Goal: Task Accomplishment & Management: Use online tool/utility

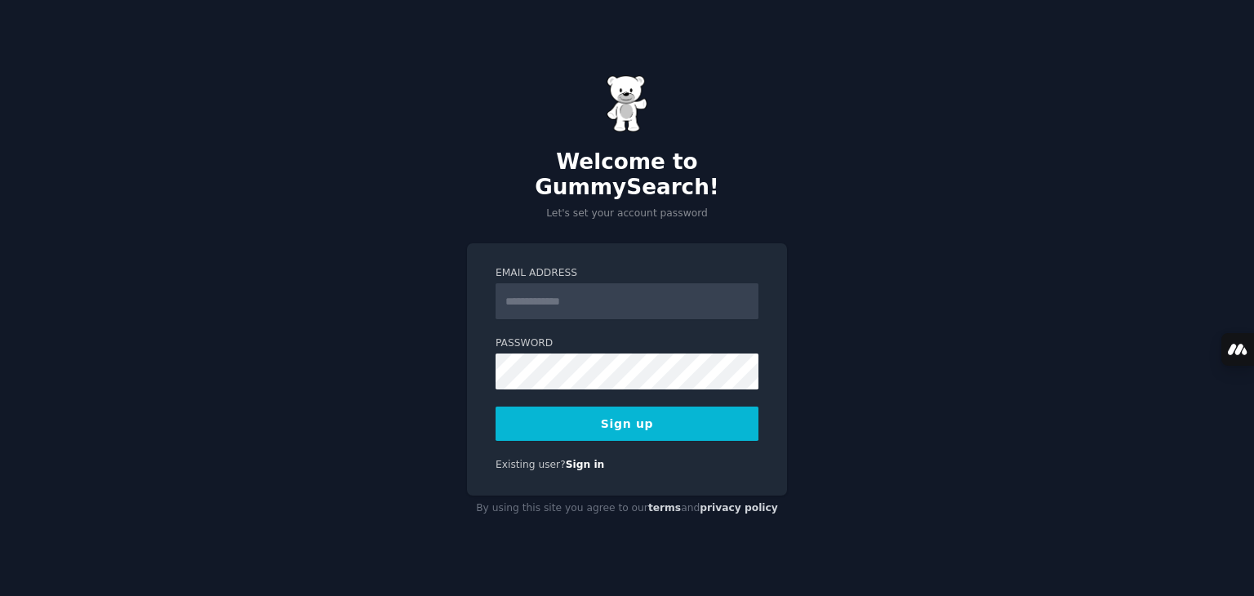
type input "**********"
click at [663, 424] on button "Sign up" at bounding box center [627, 424] width 263 height 34
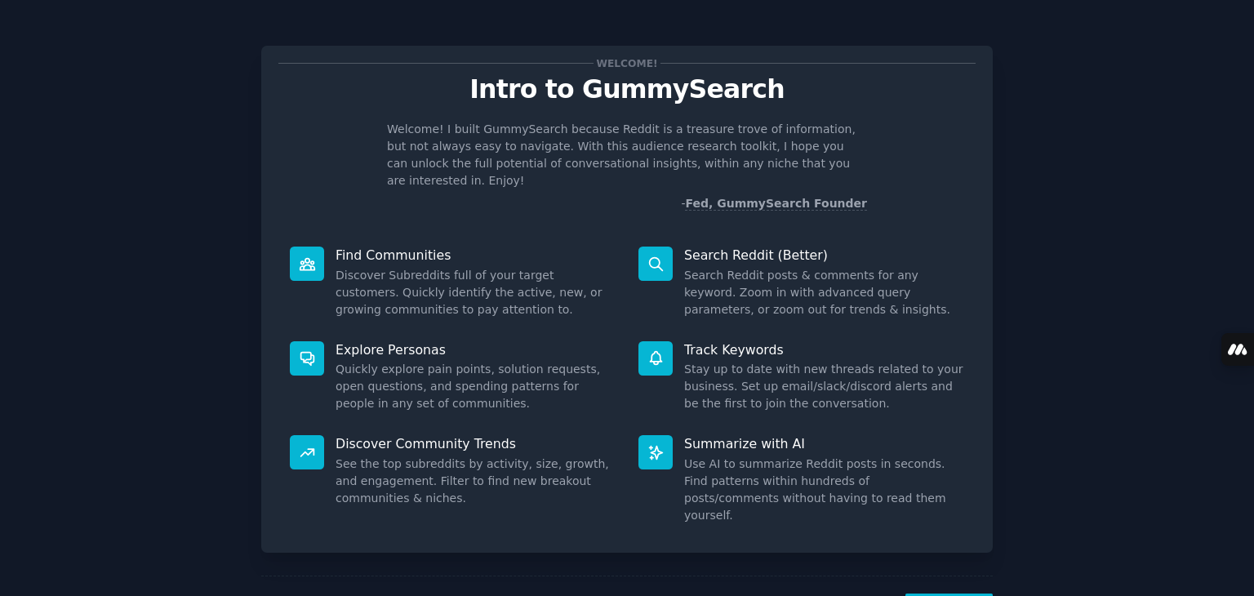
scroll to position [42, 0]
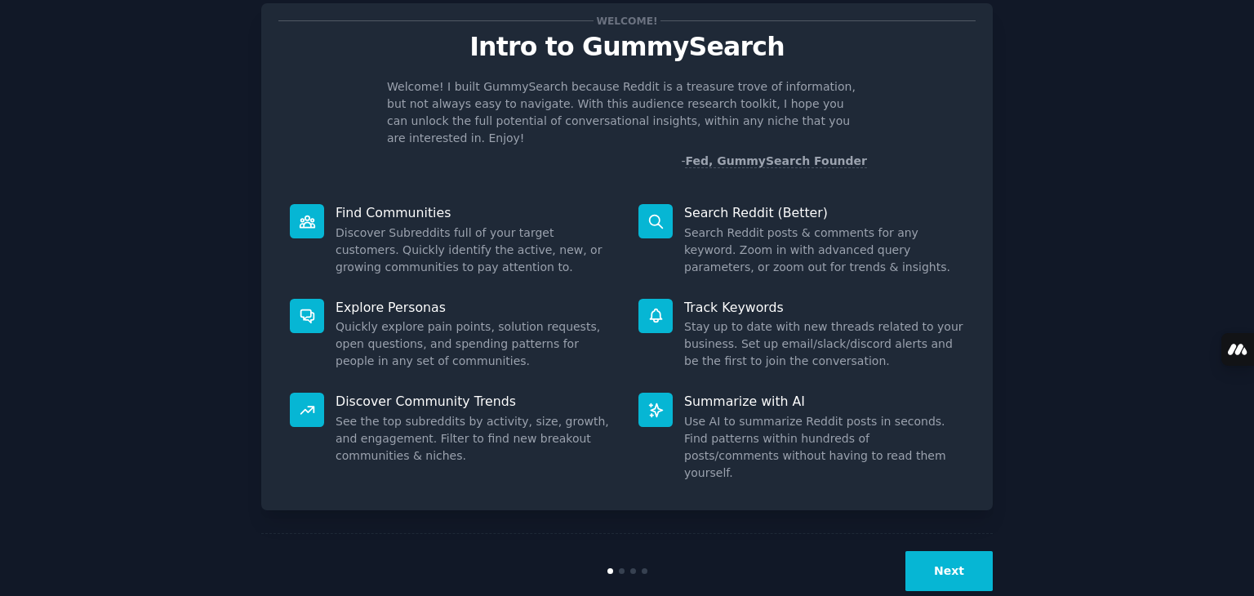
click at [945, 551] on button "Next" at bounding box center [948, 571] width 87 height 40
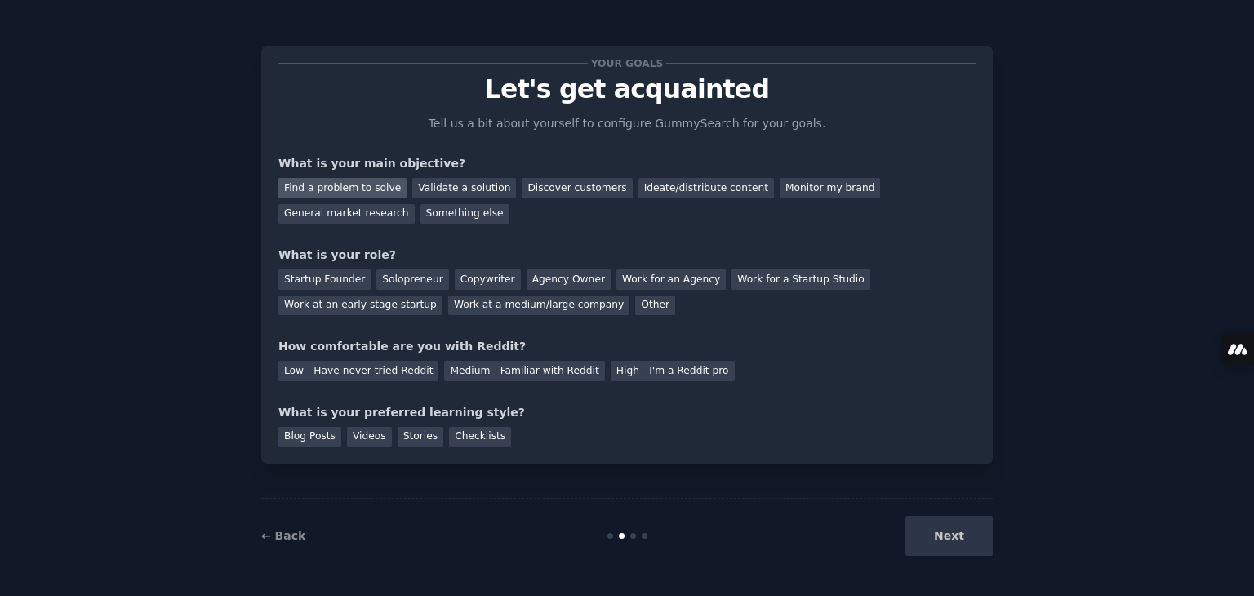
click at [331, 192] on div "Find a problem to solve" at bounding box center [342, 188] width 128 height 20
click at [333, 282] on div "Startup Founder" at bounding box center [324, 279] width 92 height 20
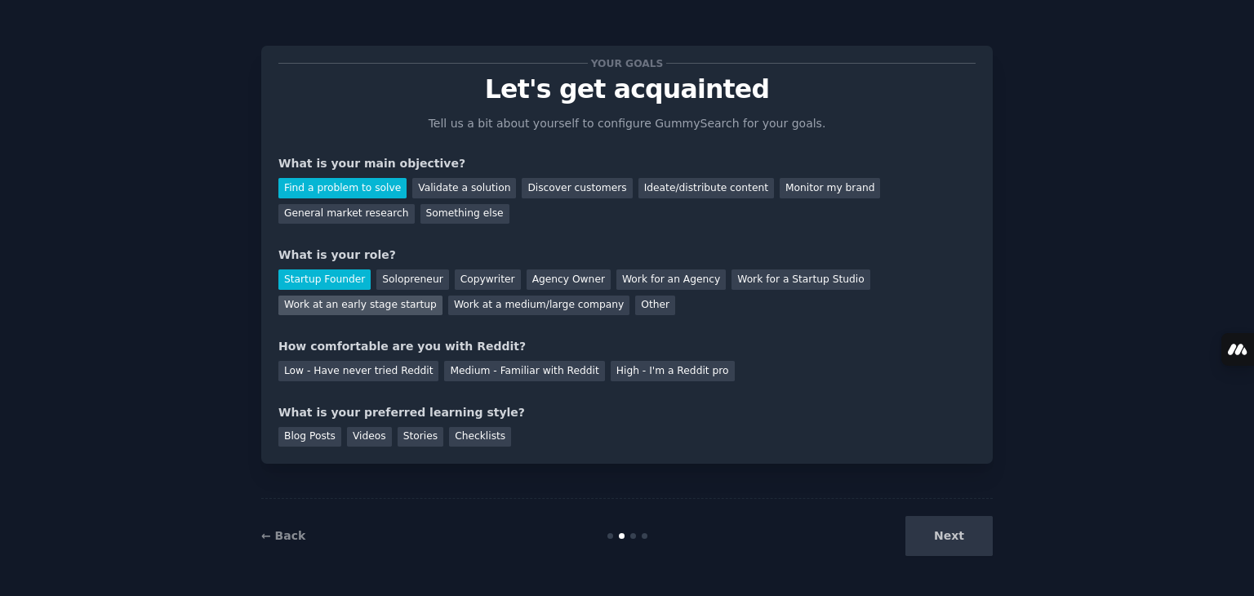
click at [442, 296] on div "Work at an early stage startup" at bounding box center [360, 306] width 164 height 20
click at [330, 279] on div "Startup Founder" at bounding box center [324, 279] width 92 height 20
click at [951, 535] on div "Next" at bounding box center [871, 536] width 244 height 40
click at [519, 376] on div "Medium - Familiar with Reddit" at bounding box center [524, 371] width 160 height 20
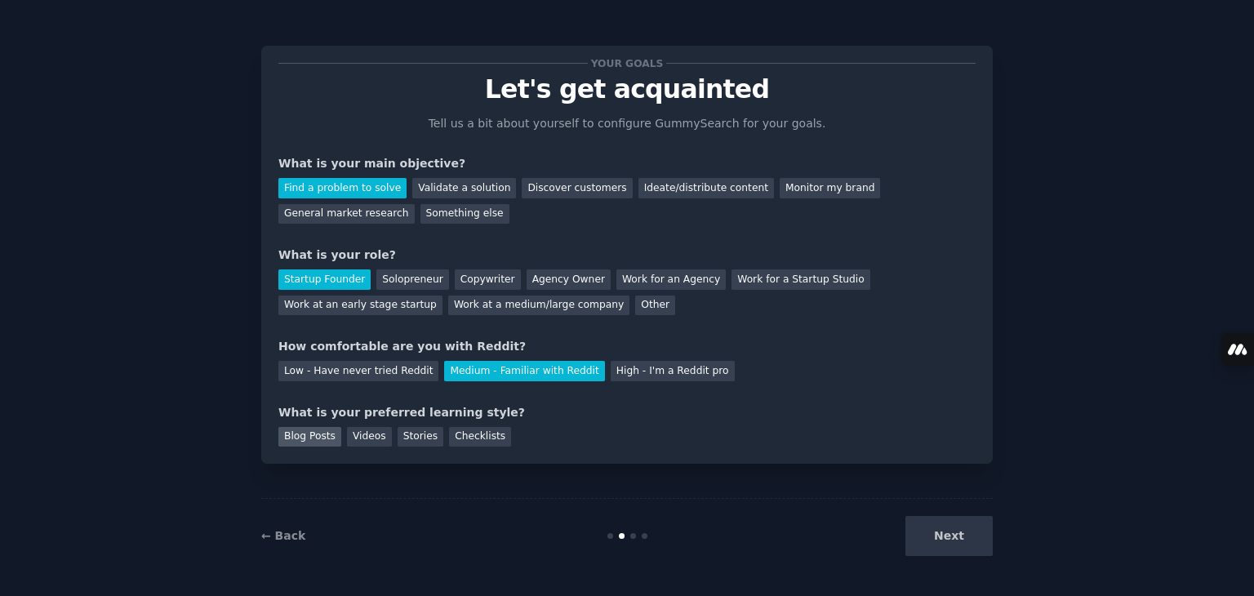
click at [313, 433] on div "Blog Posts" at bounding box center [309, 437] width 63 height 20
click at [950, 533] on button "Next" at bounding box center [948, 536] width 87 height 40
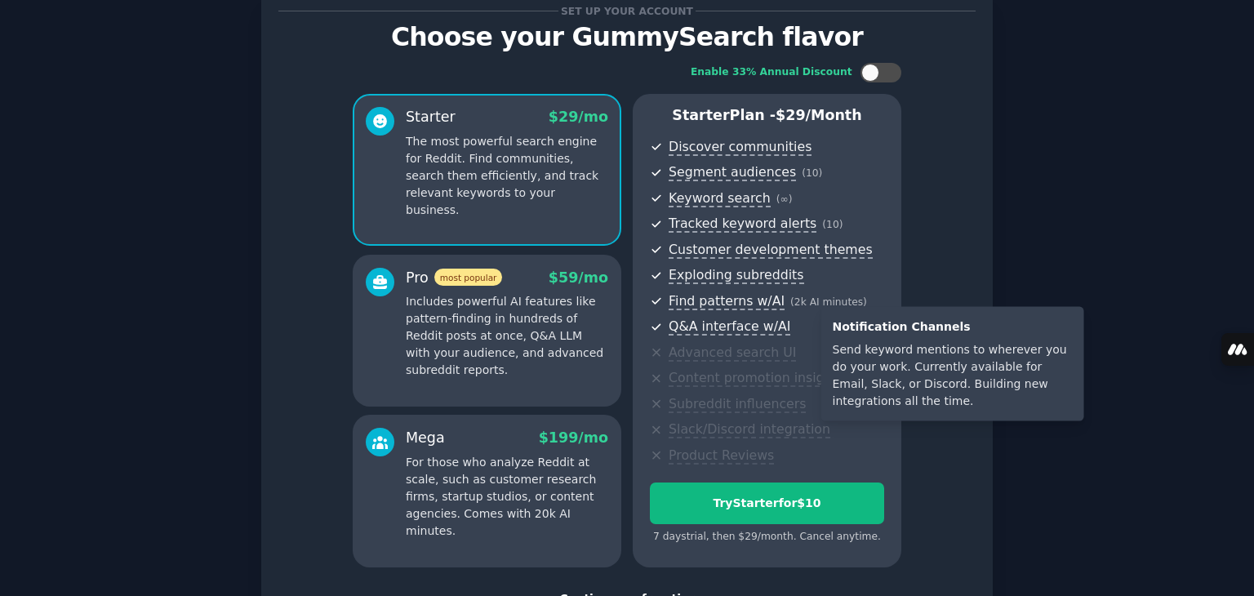
scroll to position [178, 0]
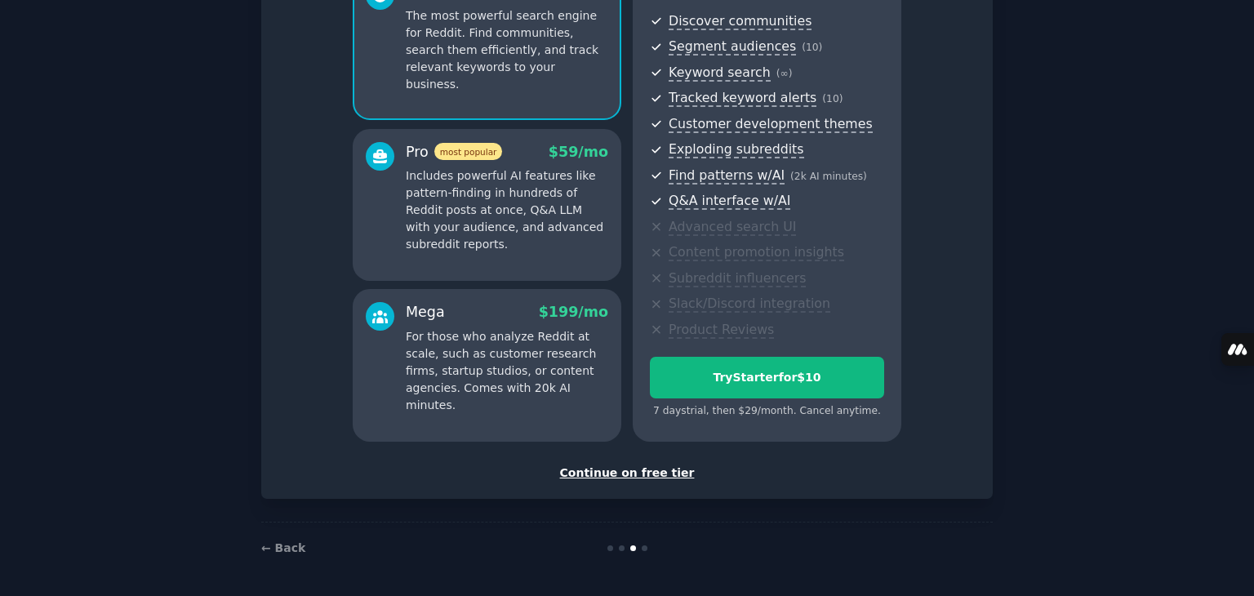
click at [611, 473] on div "Continue on free tier" at bounding box center [626, 473] width 697 height 17
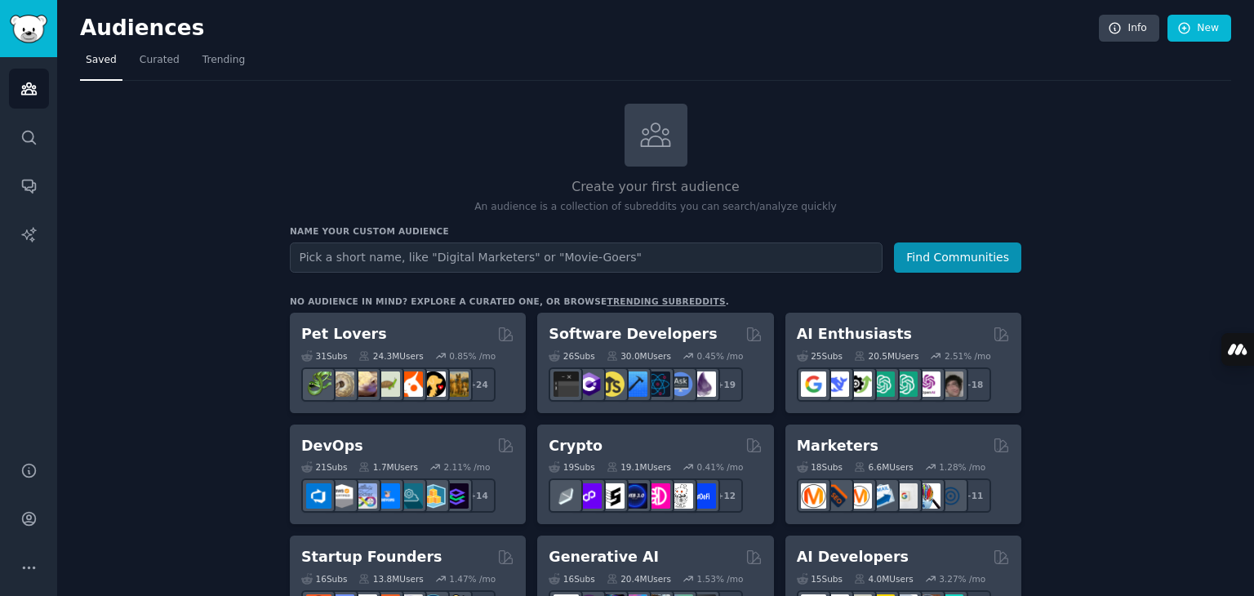
click at [635, 251] on input "text" at bounding box center [586, 257] width 593 height 30
type input "period"
click at [894, 242] on button "Find Communities" at bounding box center [957, 257] width 127 height 30
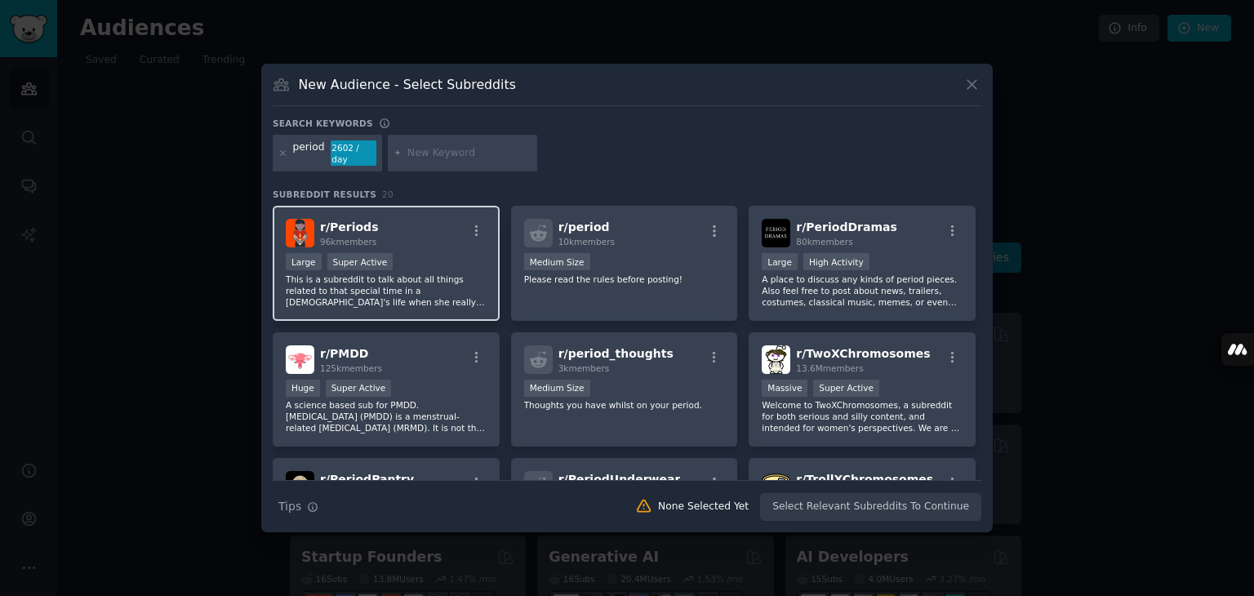
click at [478, 259] on div "Large Super Active" at bounding box center [386, 263] width 201 height 20
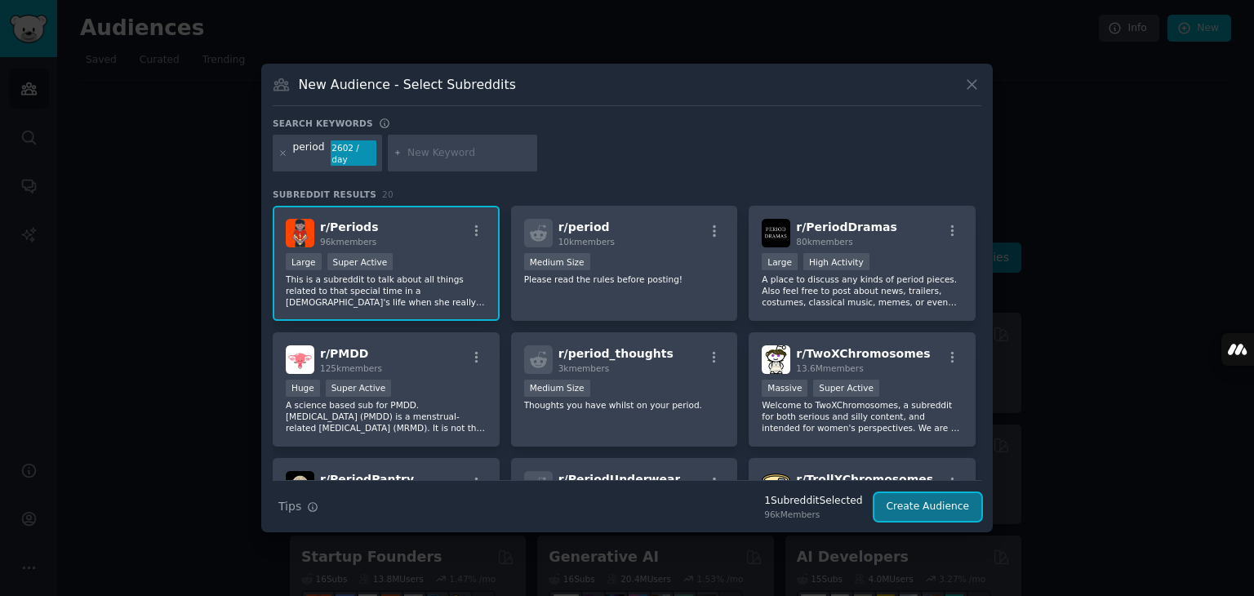
click at [947, 501] on button "Create Audience" at bounding box center [928, 507] width 108 height 28
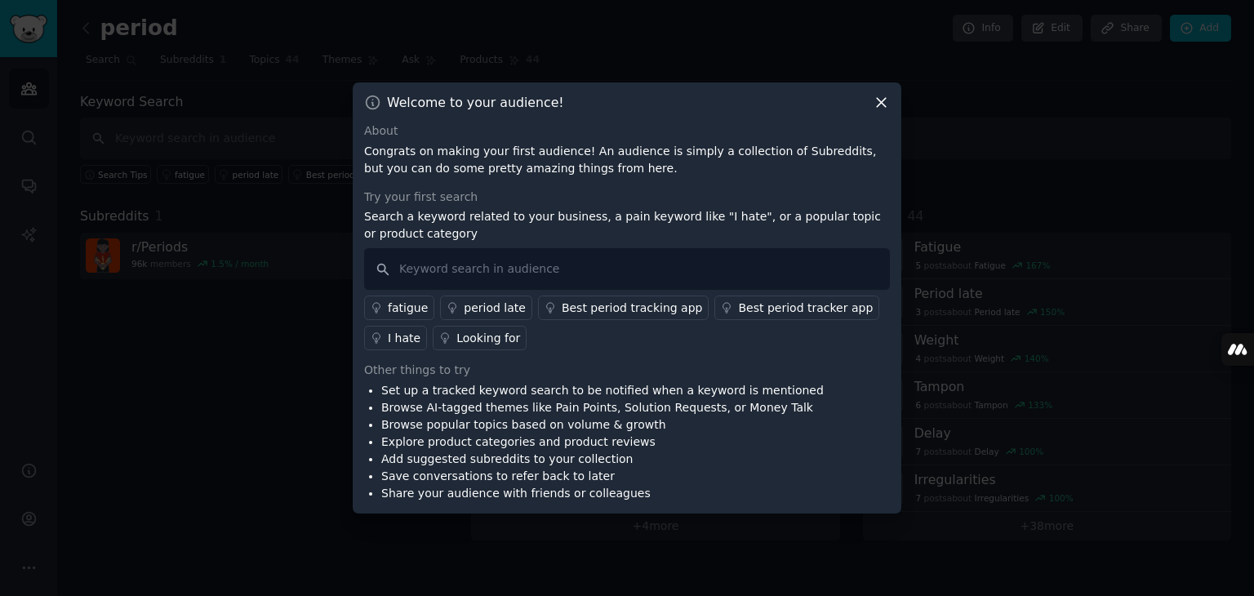
click at [578, 308] on div "Best period tracking app" at bounding box center [632, 308] width 141 height 17
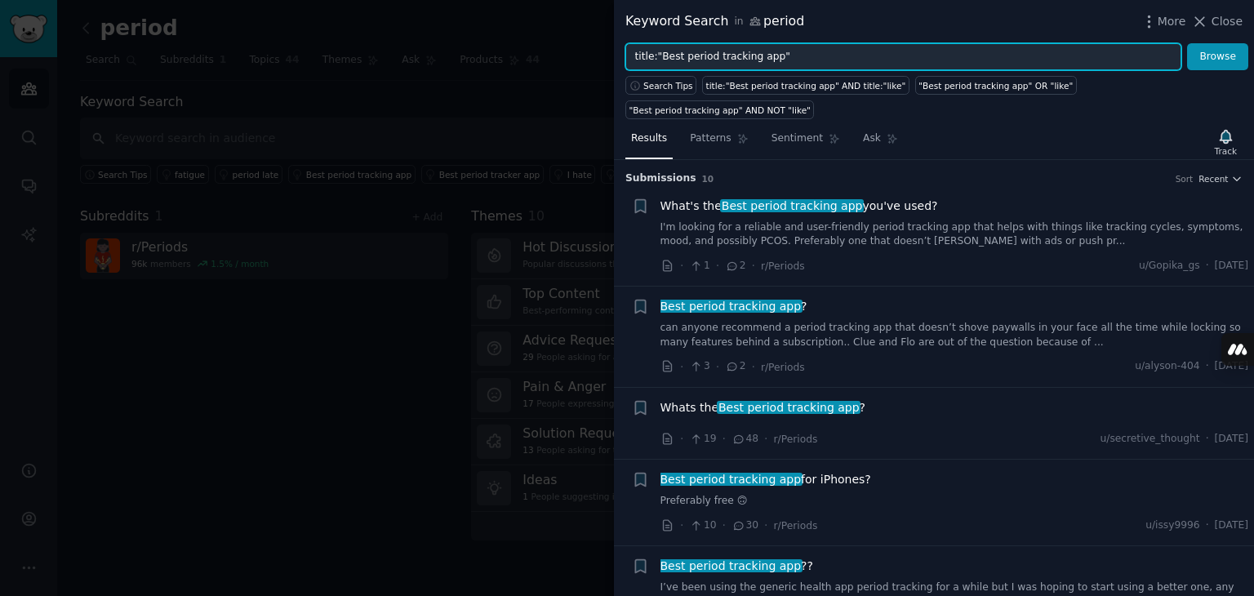
click at [789, 61] on input "title:"Best period tracking app"" at bounding box center [903, 57] width 556 height 28
type input "t"
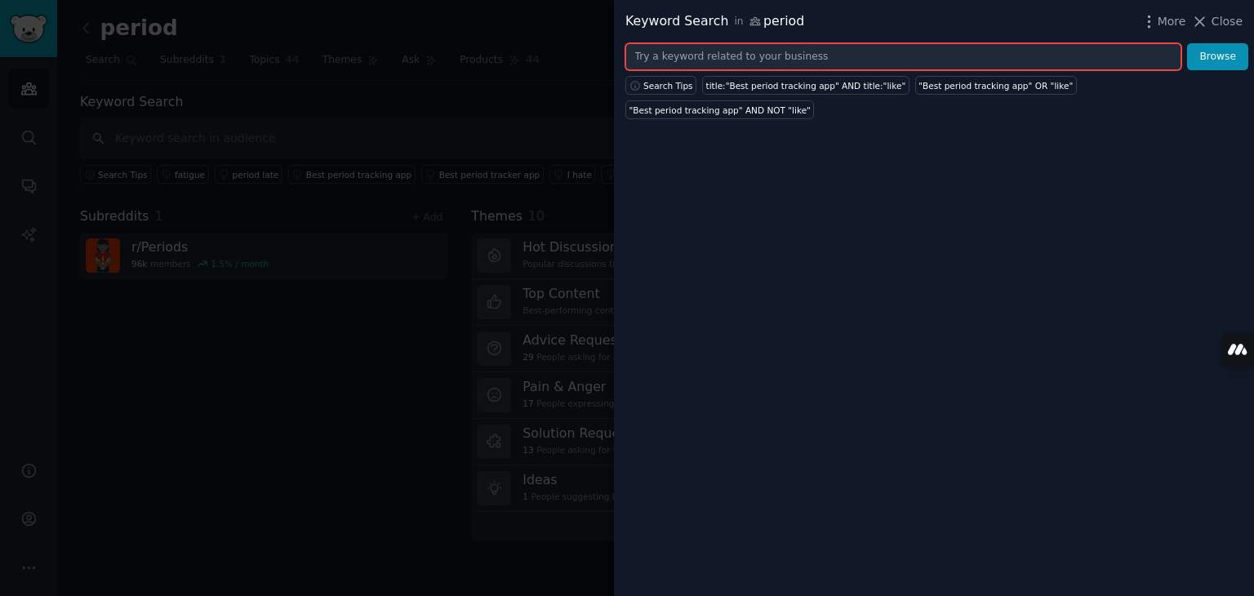
click at [787, 56] on input "text" at bounding box center [903, 57] width 556 height 28
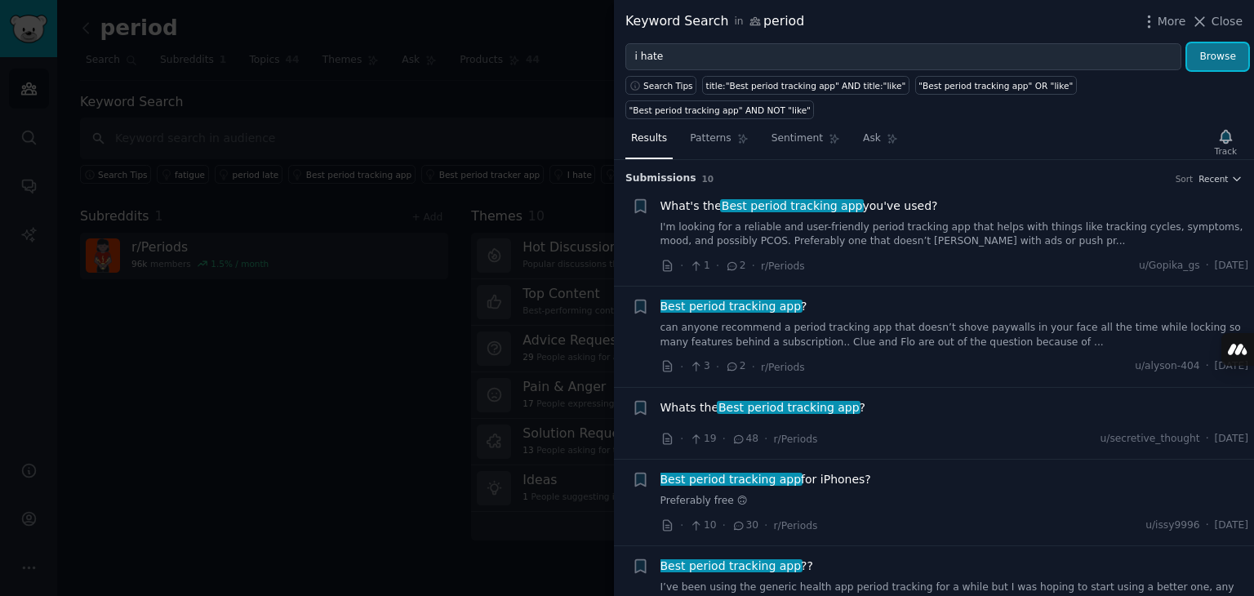
click at [1229, 59] on button "Browse" at bounding box center [1217, 57] width 61 height 28
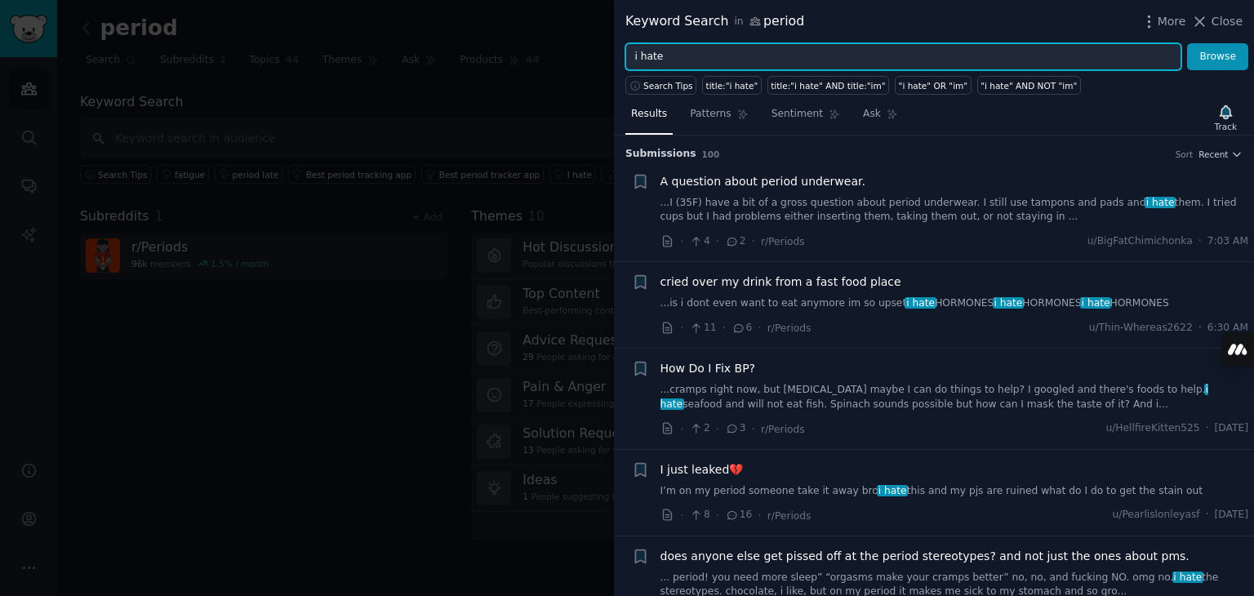
click at [839, 52] on input "i hate" at bounding box center [903, 57] width 556 height 28
type input "i"
type input "tracking app"
click at [1187, 43] on button "Browse" at bounding box center [1217, 57] width 61 height 28
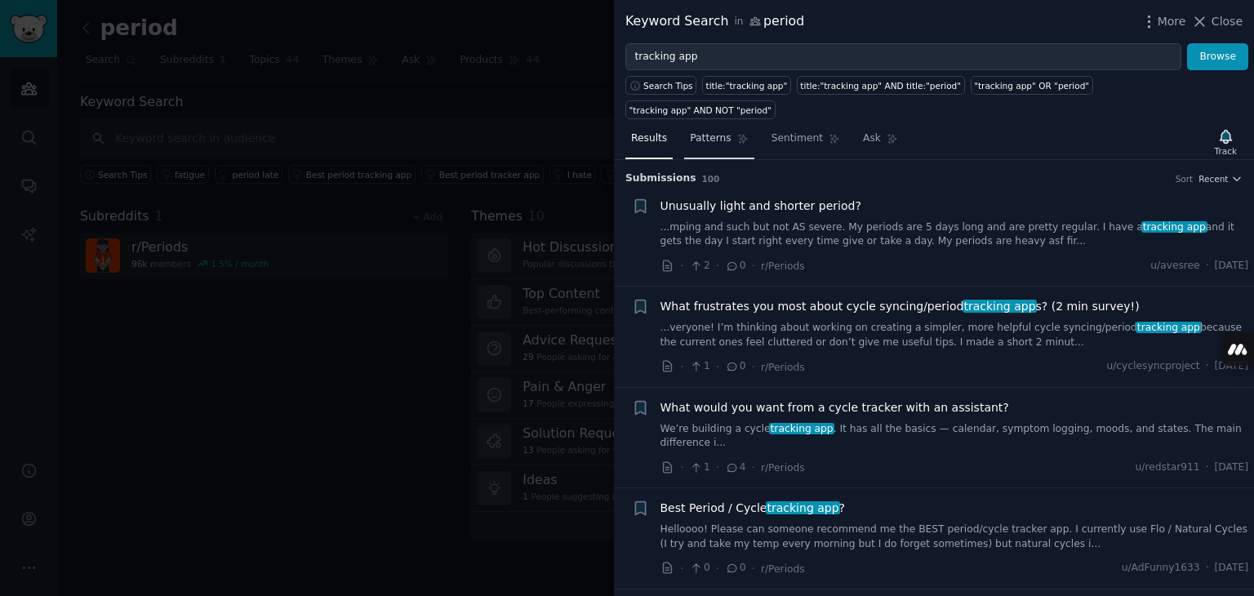
click at [705, 131] on span "Patterns" at bounding box center [710, 138] width 41 height 15
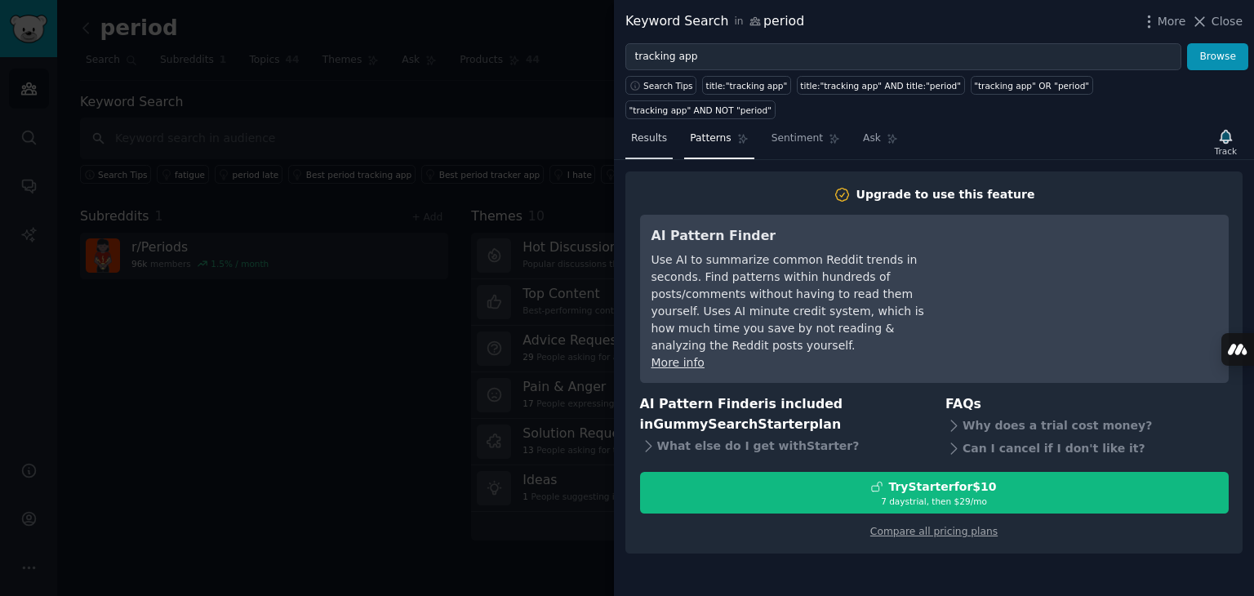
click at [647, 131] on span "Results" at bounding box center [649, 138] width 36 height 15
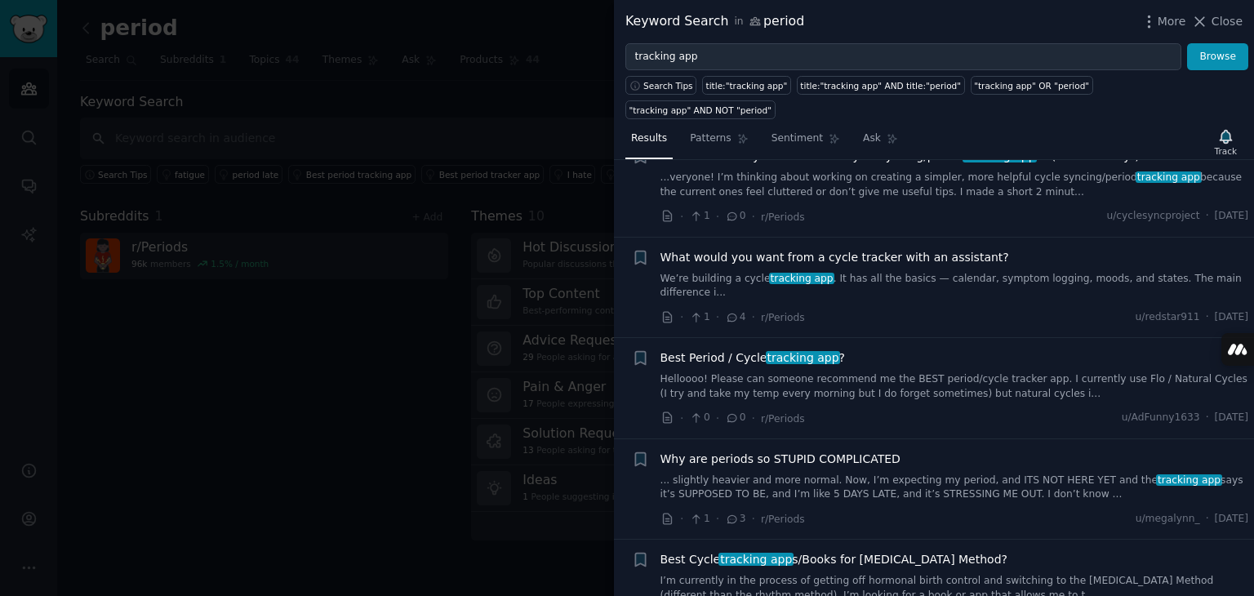
scroll to position [160, 0]
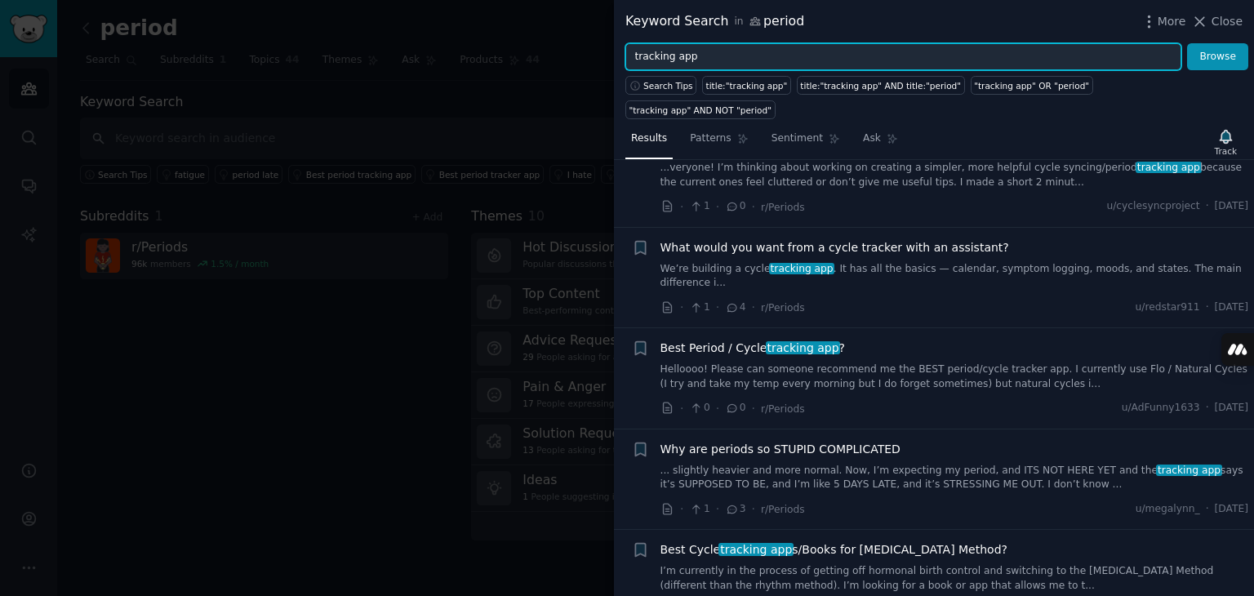
click at [738, 55] on input "tracking app" at bounding box center [903, 57] width 556 height 28
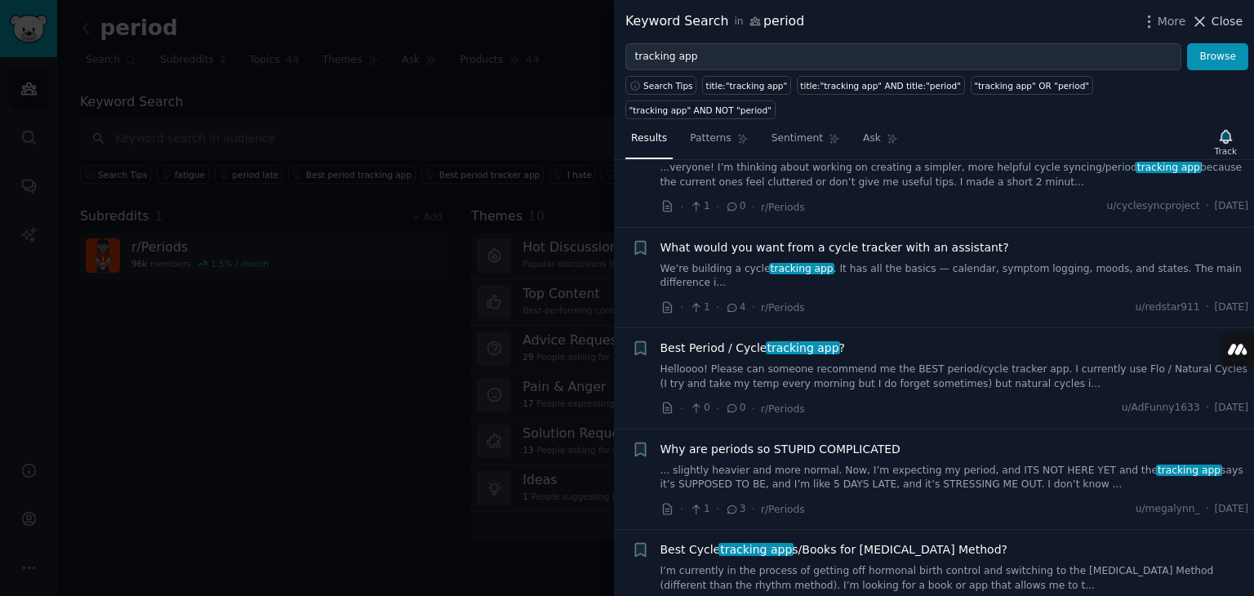
click at [1208, 26] on icon at bounding box center [1199, 21] width 17 height 17
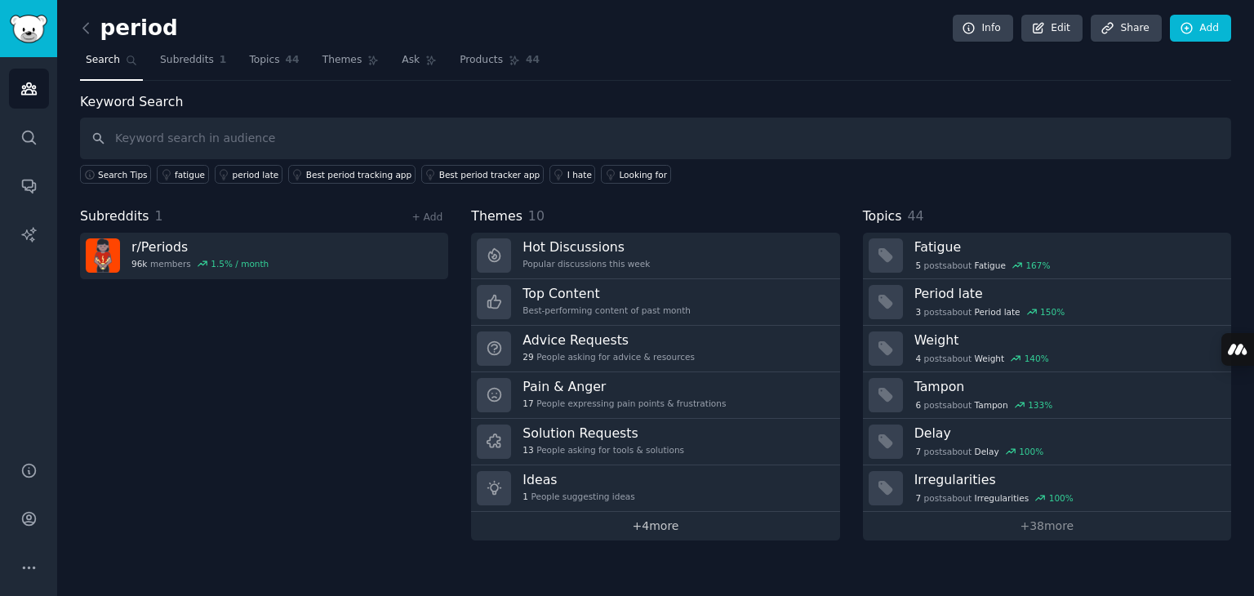
click at [653, 518] on link "+ 4 more" at bounding box center [655, 526] width 368 height 29
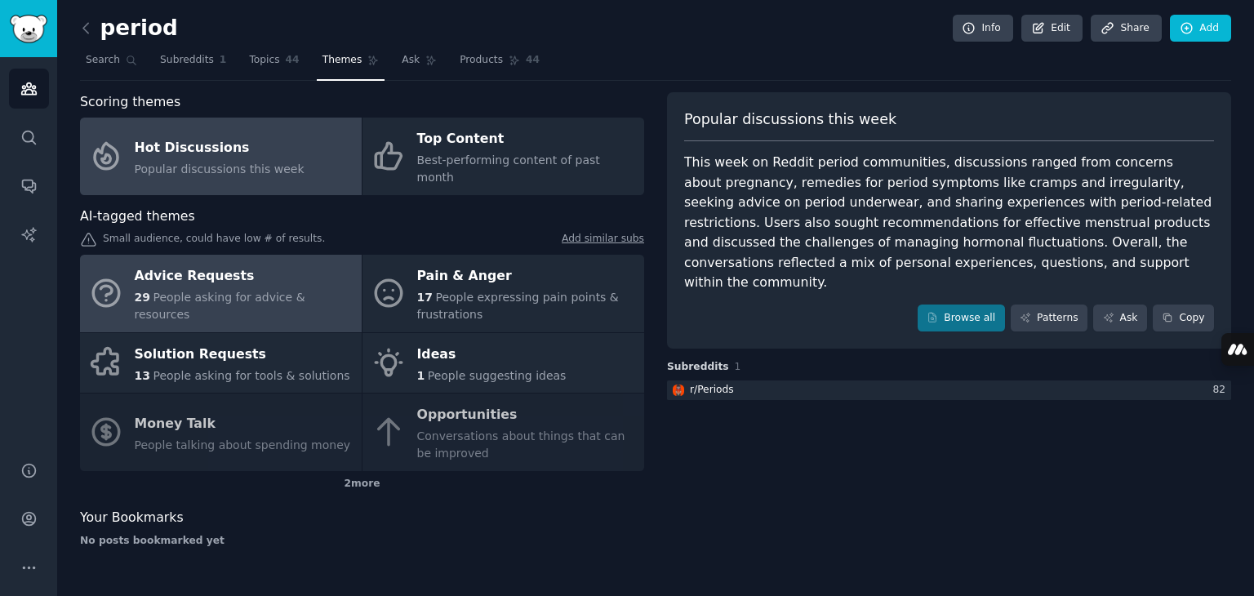
click at [273, 264] on div "Advice Requests" at bounding box center [244, 277] width 219 height 26
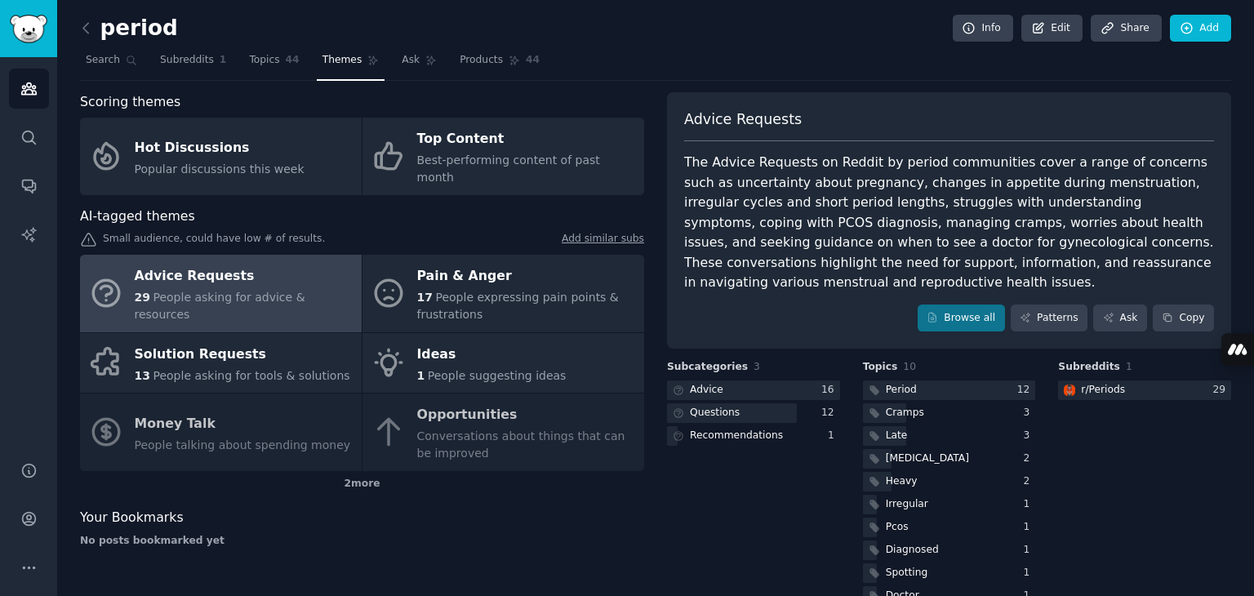
scroll to position [14, 0]
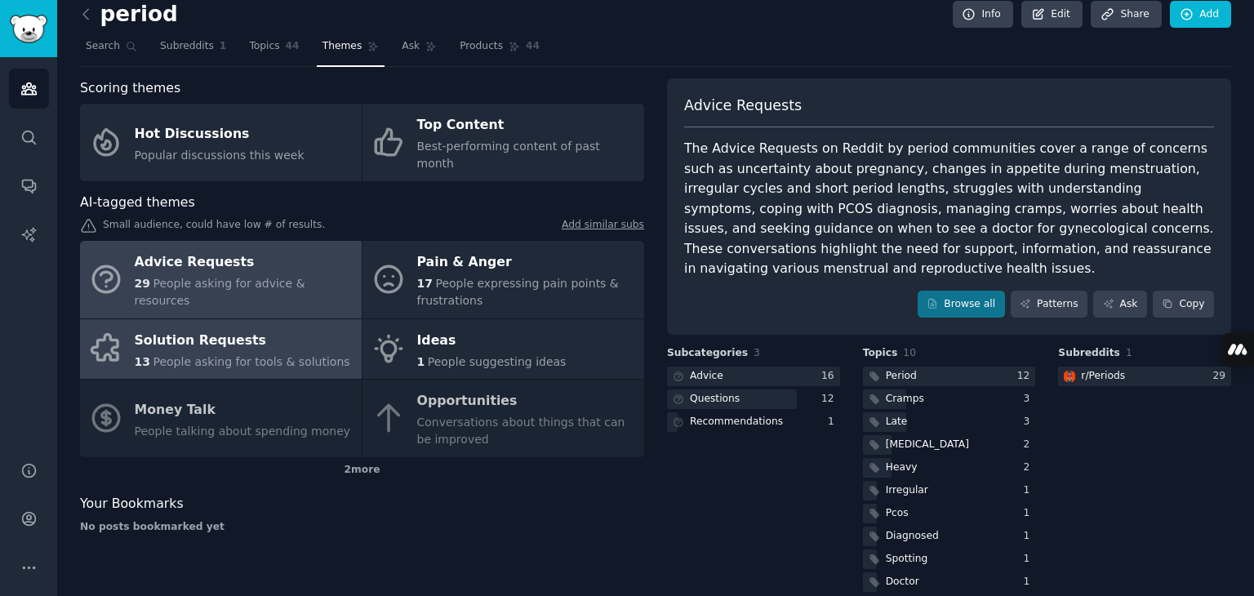
click at [247, 355] on span "People asking for tools & solutions" at bounding box center [251, 361] width 197 height 13
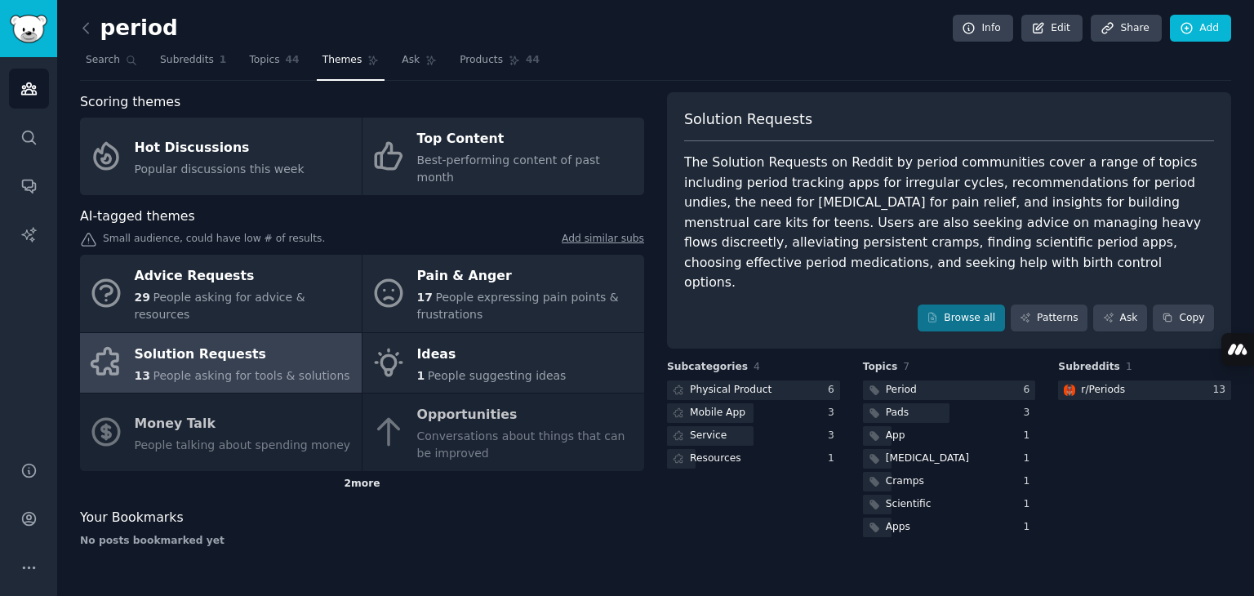
click at [366, 471] on div "2 more" at bounding box center [362, 484] width 564 height 26
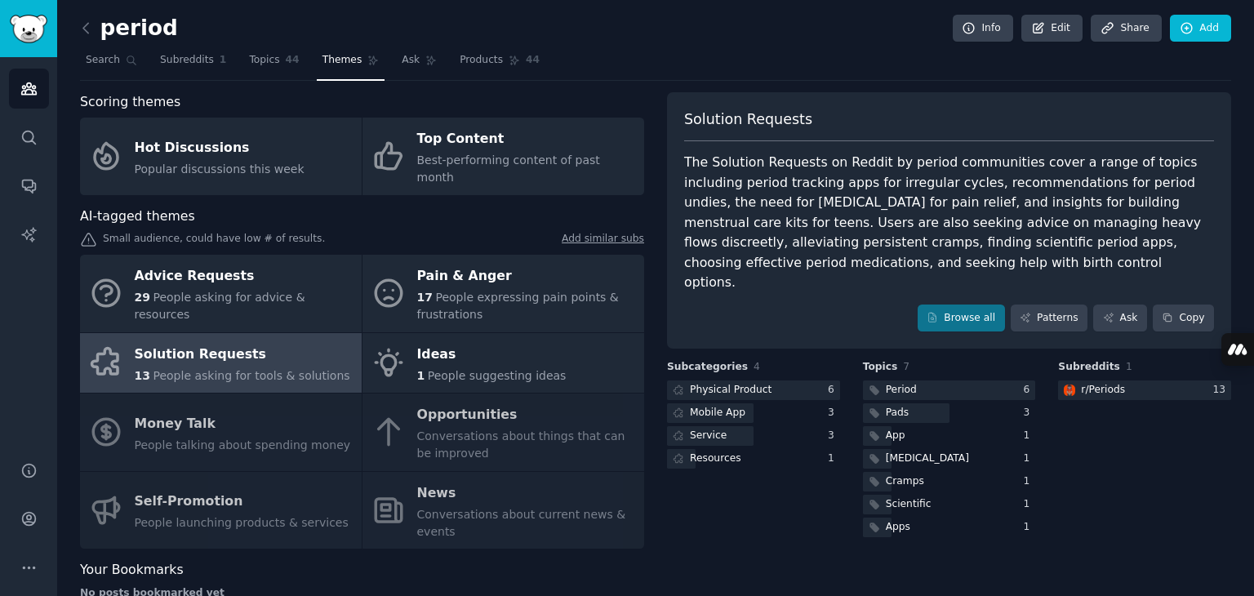
click at [502, 424] on div "Advice Requests 29 People asking for advice & resources Pain & Anger 17 People …" at bounding box center [362, 402] width 564 height 294
click at [447, 403] on div "Advice Requests 29 People asking for advice & resources Pain & Anger 17 People …" at bounding box center [362, 402] width 564 height 294
click at [446, 402] on div "Advice Requests 29 People asking for advice & resources Pain & Anger 17 People …" at bounding box center [362, 402] width 564 height 294
click at [462, 396] on div "Advice Requests 29 People asking for advice & resources Pain & Anger 17 People …" at bounding box center [362, 402] width 564 height 294
click at [576, 412] on div "Advice Requests 29 People asking for advice & resources Pain & Anger 17 People …" at bounding box center [362, 402] width 564 height 294
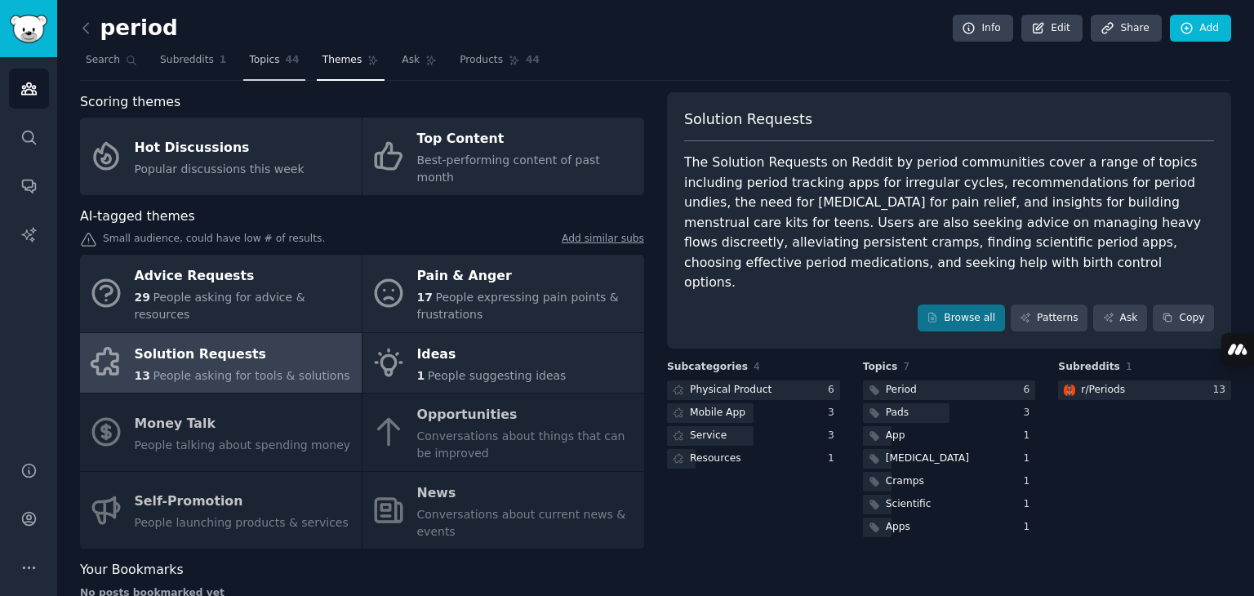
click at [269, 59] on link "Topics 44" at bounding box center [273, 63] width 61 height 33
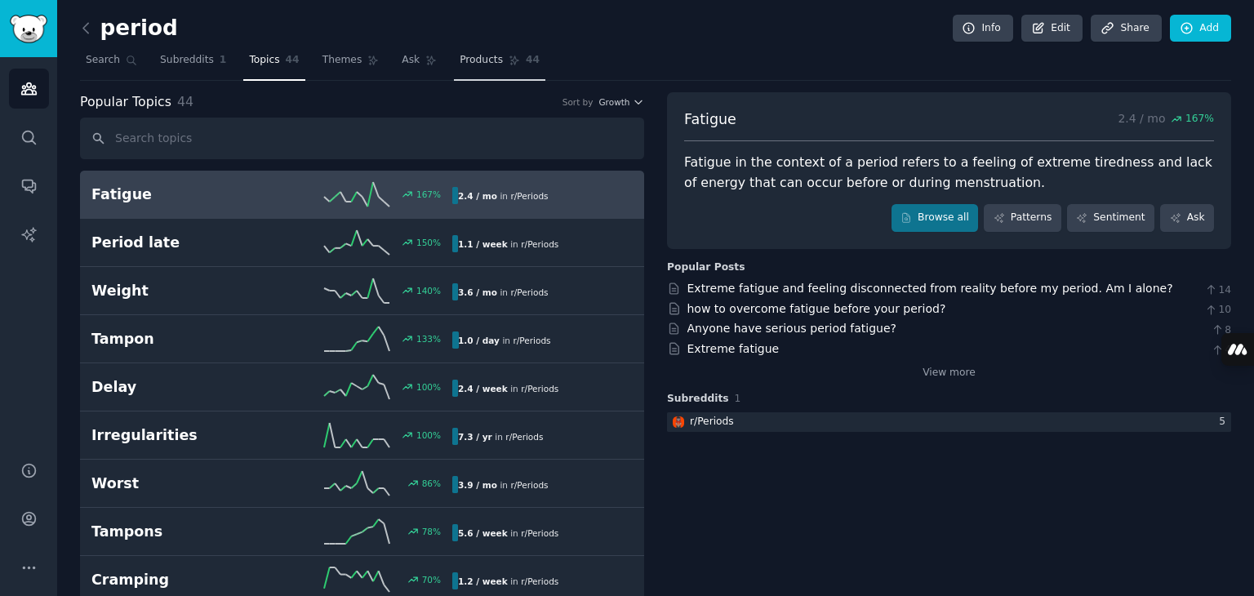
click at [510, 60] on icon at bounding box center [514, 60] width 9 height 9
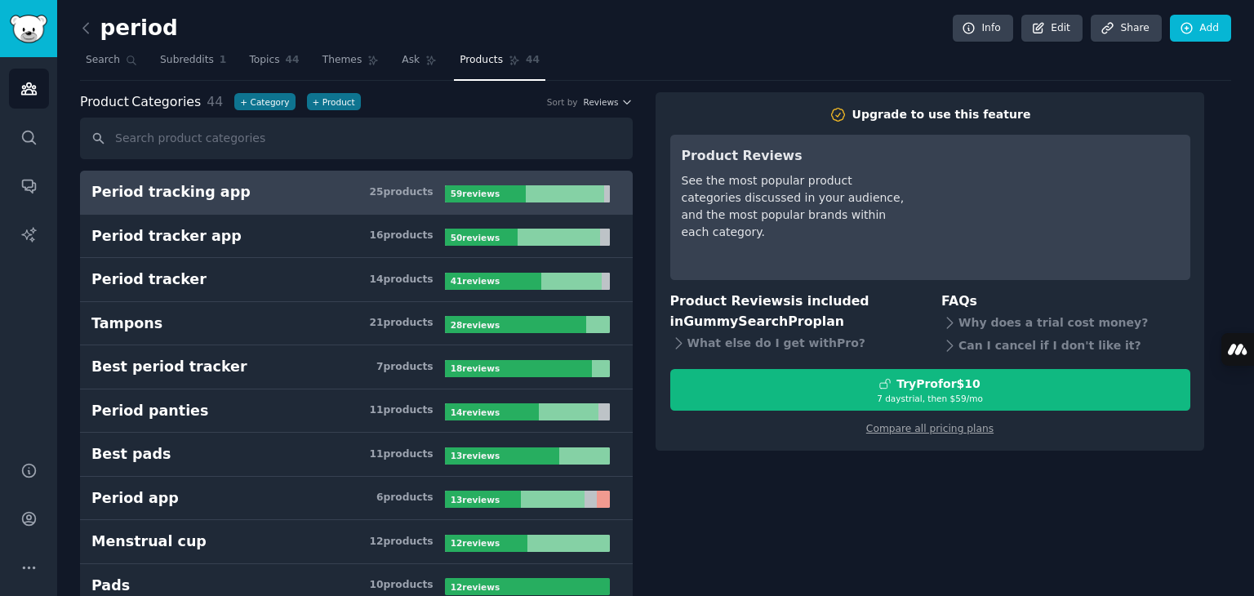
click at [516, 190] on div at bounding box center [485, 193] width 81 height 17
click at [325, 54] on span "Themes" at bounding box center [342, 60] width 40 height 15
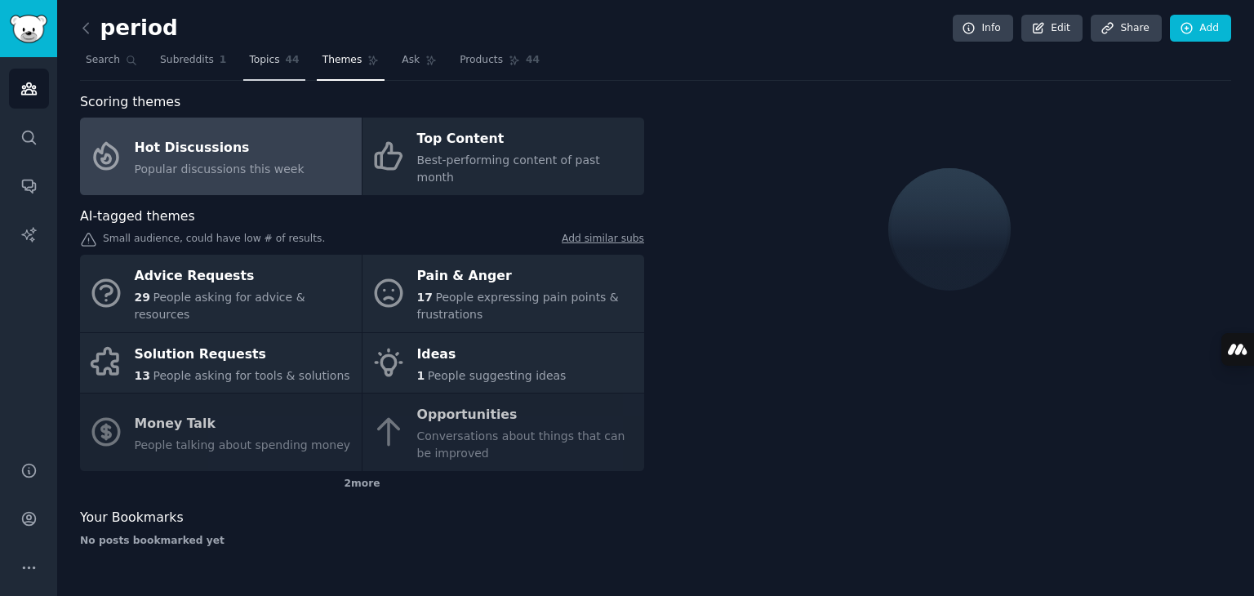
click at [265, 57] on span "Topics" at bounding box center [264, 60] width 30 height 15
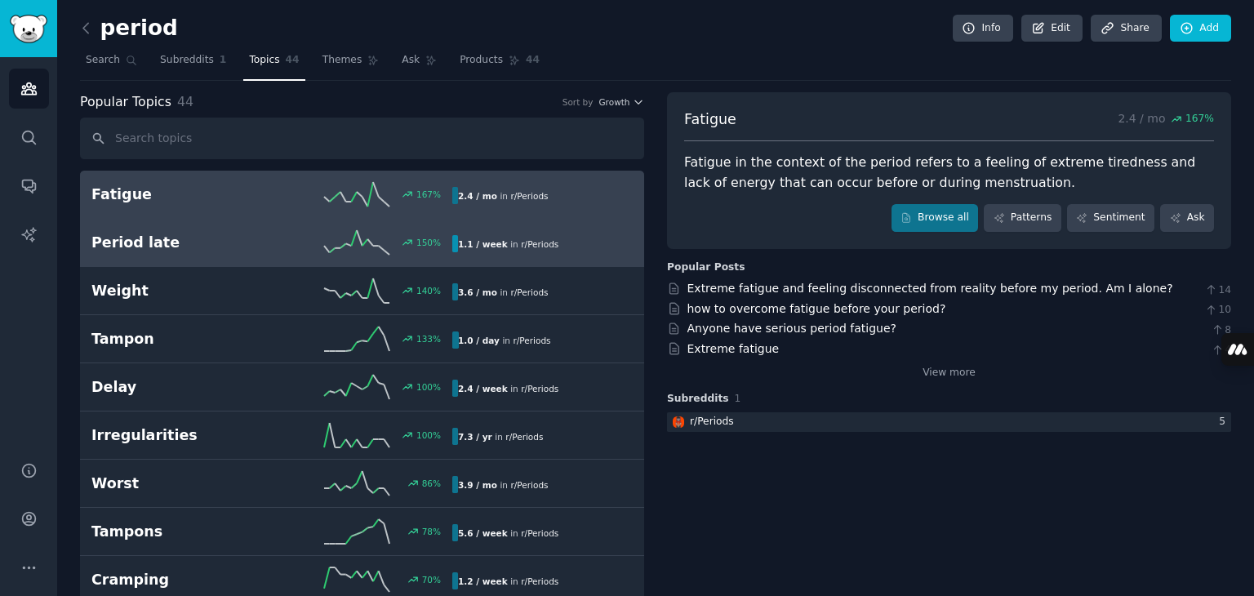
click at [389, 234] on div "150 %" at bounding box center [362, 242] width 180 height 24
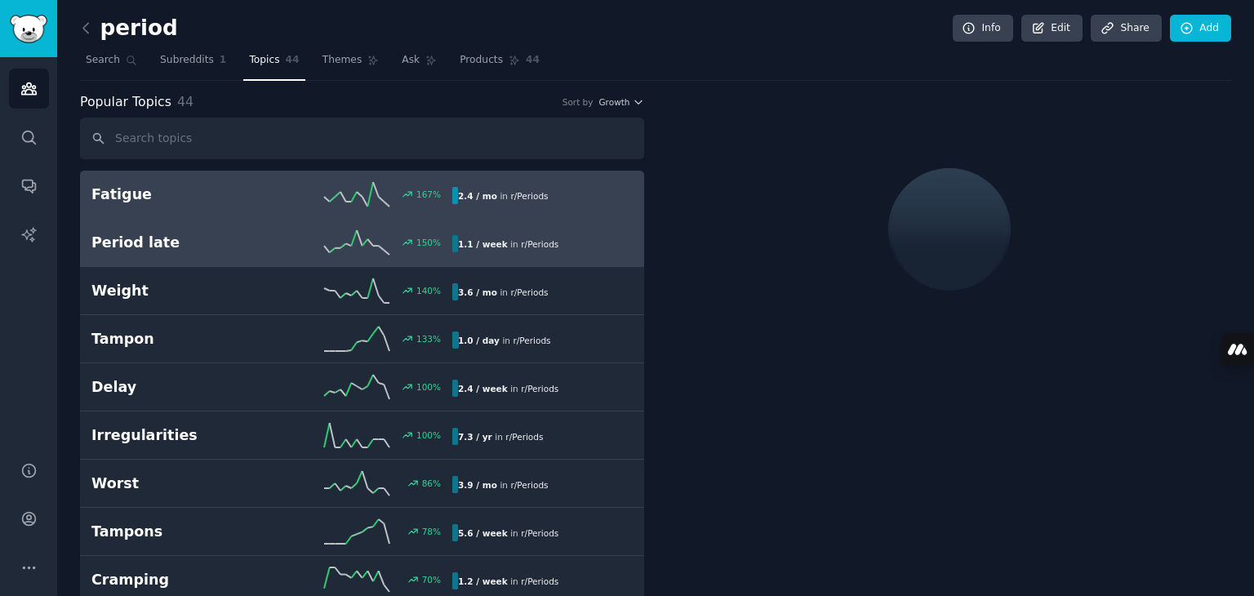
click at [550, 187] on div "2.4 / mo in r/ Periods" at bounding box center [536, 195] width 169 height 17
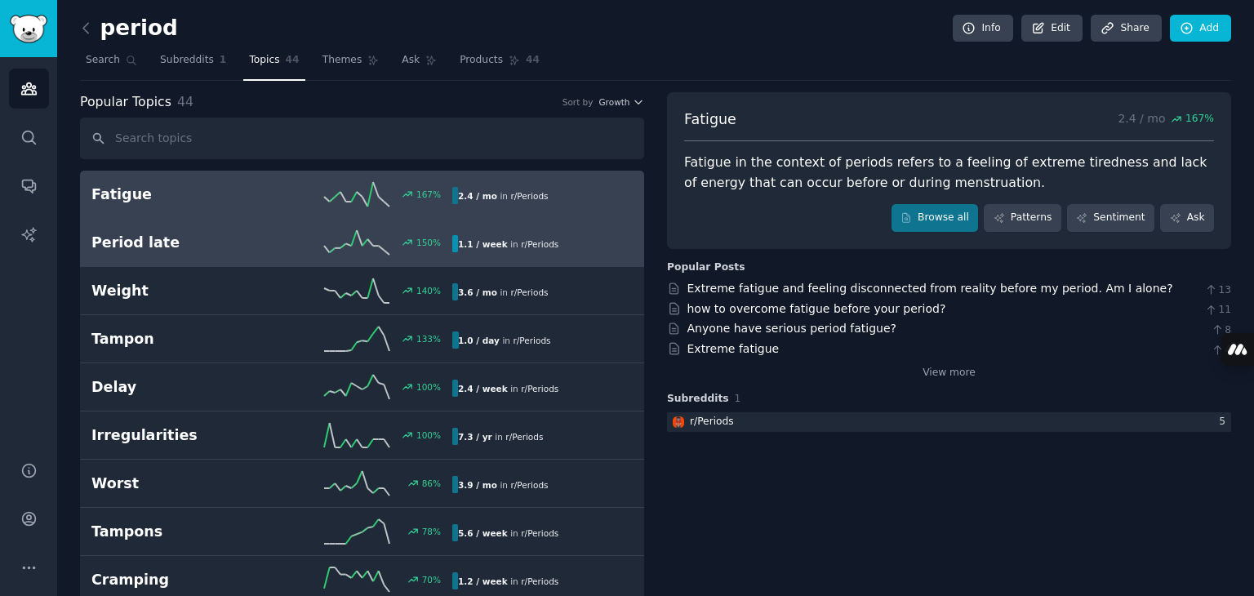
click at [602, 238] on div "1.1 / week in r/ Periods" at bounding box center [536, 243] width 169 height 17
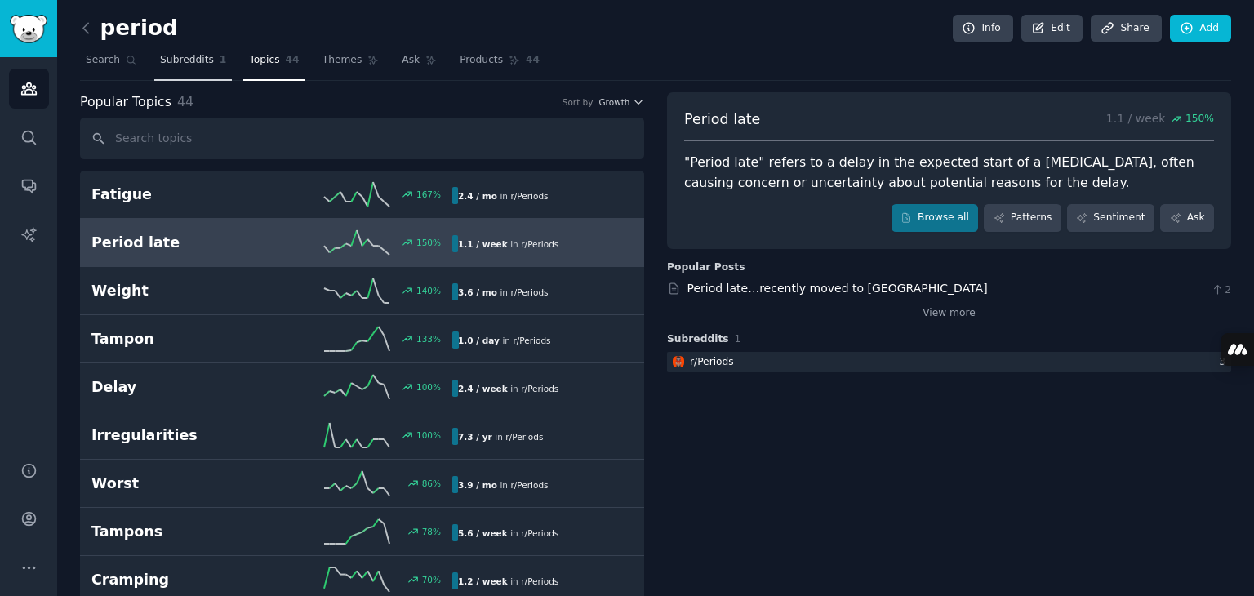
click at [174, 56] on span "Subreddits" at bounding box center [187, 60] width 54 height 15
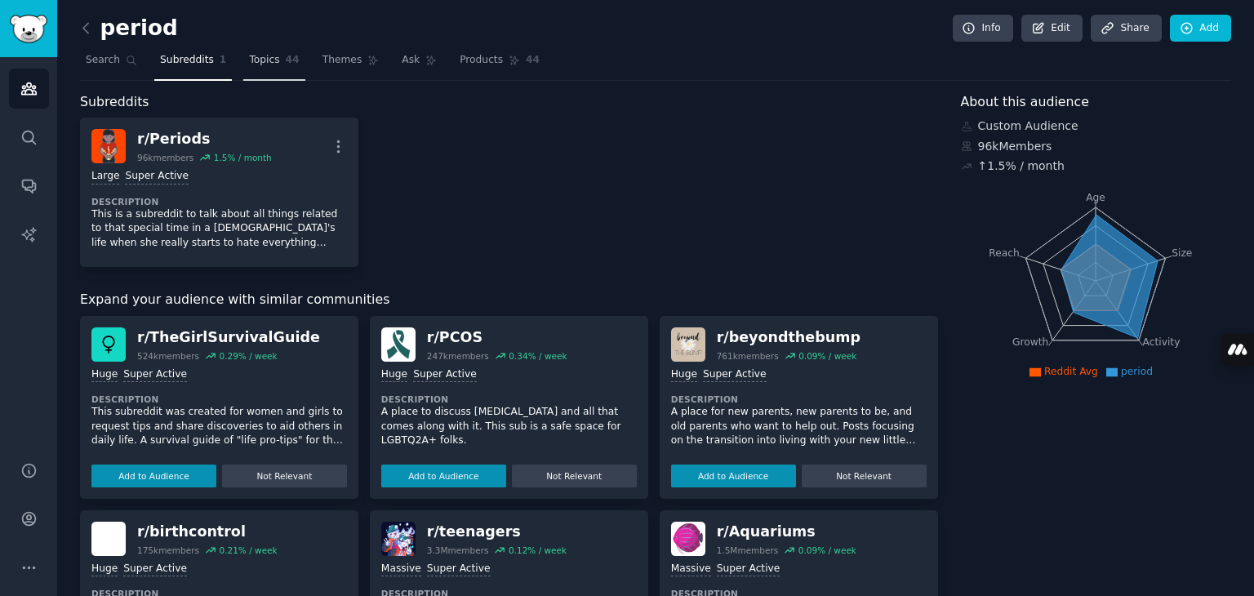
click at [249, 54] on span "Topics" at bounding box center [264, 60] width 30 height 15
